Goal: Transaction & Acquisition: Purchase product/service

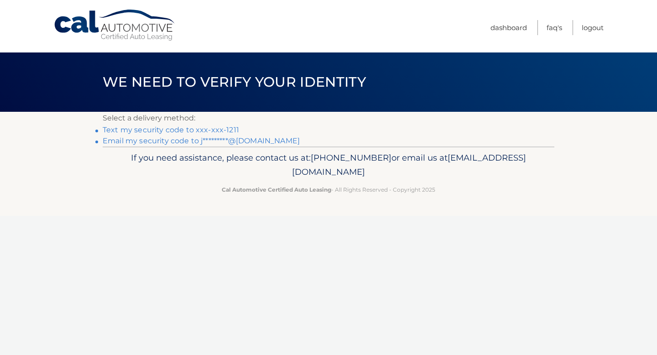
click at [216, 128] on link "Text my security code to xxx-xxx-1211" at bounding box center [171, 129] width 136 height 9
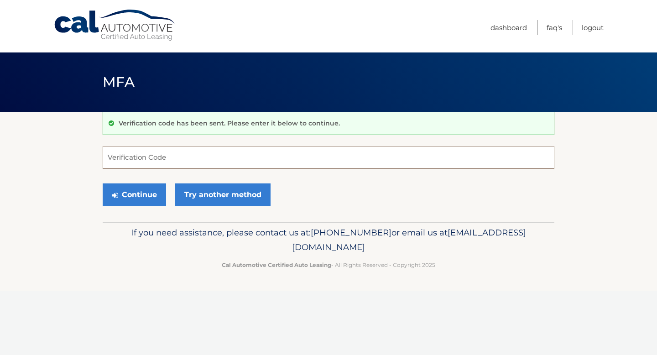
click at [185, 157] on input "Verification Code" at bounding box center [329, 157] width 452 height 23
type input "466818"
click at [150, 198] on button "Continue" at bounding box center [134, 194] width 63 height 23
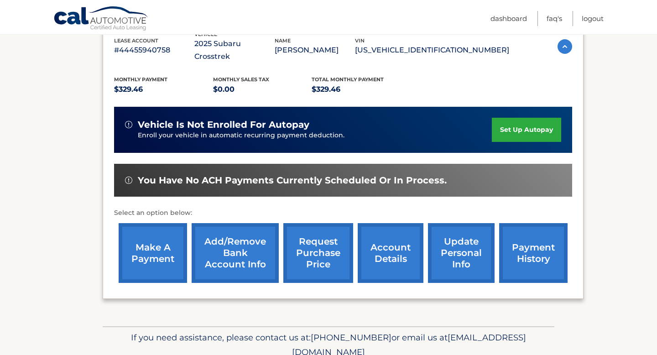
scroll to position [180, 0]
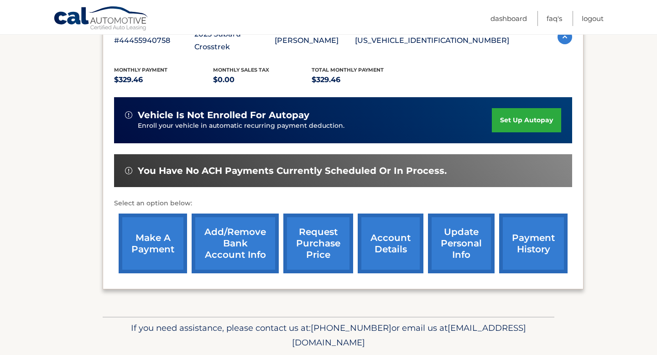
click at [152, 240] on link "make a payment" at bounding box center [153, 244] width 68 height 60
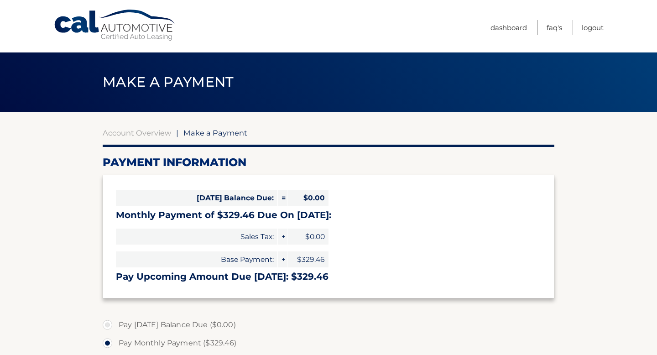
select select "ZTM0NWExZWMtNzVhZS00MGFjLWFkOGQtMDFjZDQwNTcwODBj"
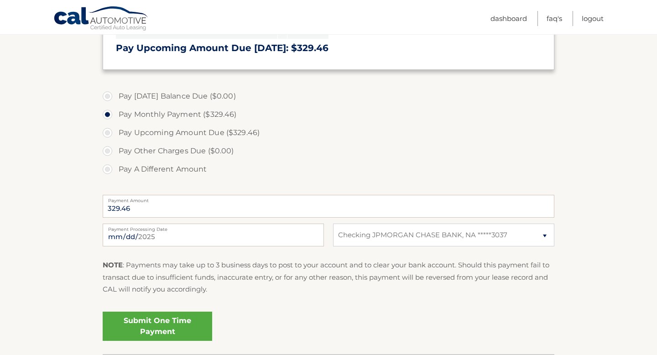
scroll to position [245, 0]
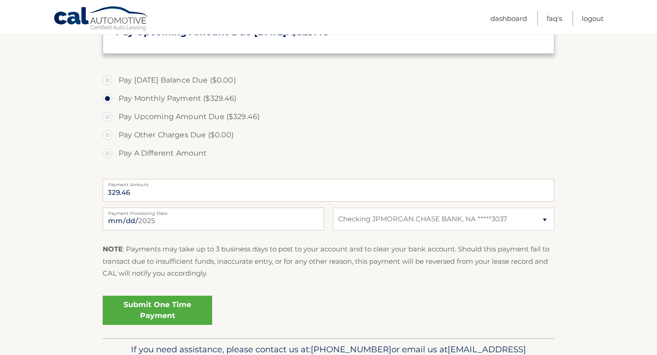
click at [175, 310] on link "Submit One Time Payment" at bounding box center [158, 310] width 110 height 29
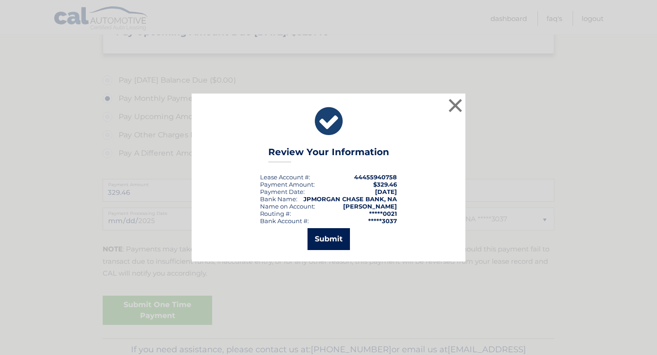
click at [324, 233] on button "Submit" at bounding box center [329, 239] width 42 height 22
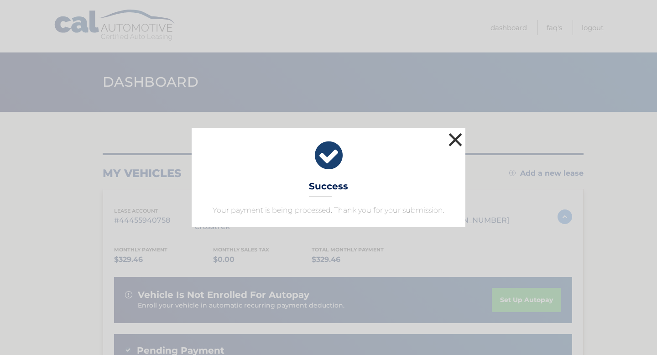
click at [455, 137] on button "×" at bounding box center [455, 140] width 18 height 18
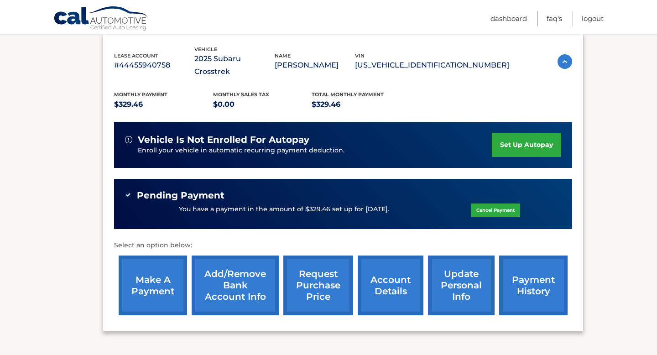
scroll to position [163, 0]
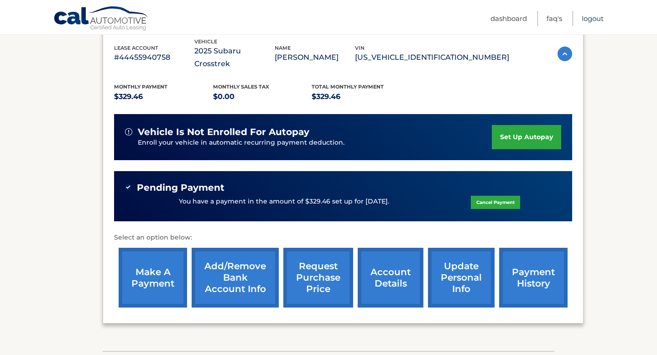
click at [593, 19] on link "Logout" at bounding box center [593, 18] width 22 height 15
